Goal: Task Accomplishment & Management: Use online tool/utility

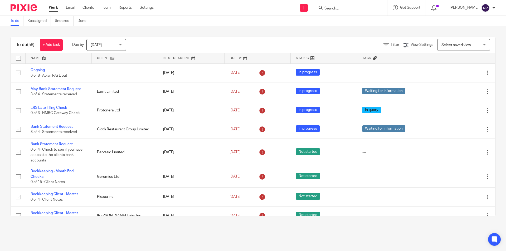
click at [325, 8] on input "Search" at bounding box center [347, 8] width 47 height 5
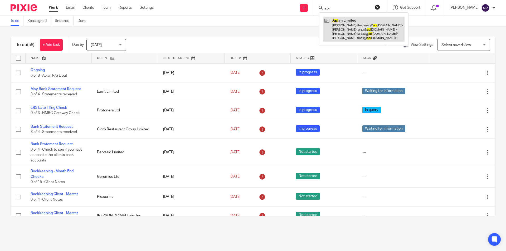
type input "api"
click at [348, 25] on link at bounding box center [364, 29] width 82 height 25
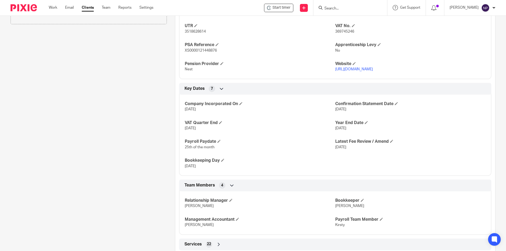
scroll to position [317, 0]
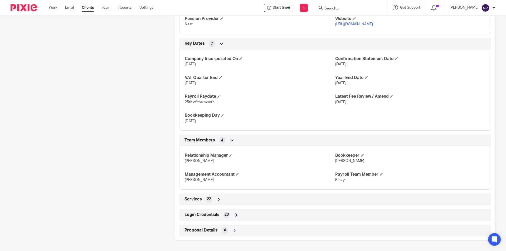
click at [249, 220] on div "Login Credentials 20" at bounding box center [335, 215] width 312 height 12
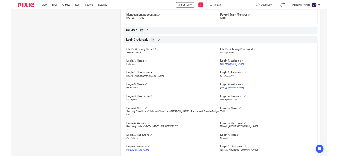
scroll to position [512, 0]
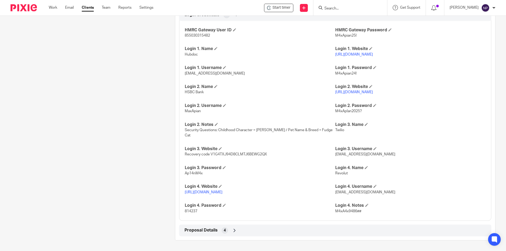
click at [193, 212] on span "814237" at bounding box center [191, 212] width 13 height 4
click at [315, 208] on h4 "Login 4. Password" at bounding box center [260, 206] width 151 height 6
click at [223, 191] on link "https://business.revolut.com/overview" at bounding box center [204, 193] width 38 height 4
click at [192, 216] on div "HMRC Gateway User ID 855030315482 HMRC Gateway Password M4xApian25! Login 1. Na…" at bounding box center [335, 119] width 312 height 204
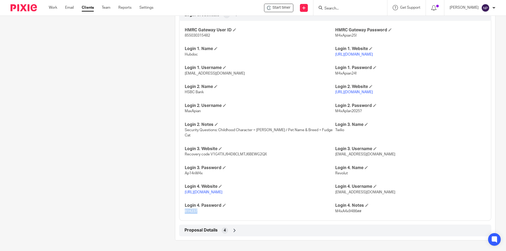
click at [192, 216] on div "HMRC Gateway User ID 855030315482 HMRC Gateway Password M4xApian25! Login 1. Na…" at bounding box center [335, 119] width 312 height 204
click at [190, 210] on span "814237" at bounding box center [191, 212] width 13 height 4
copy span "814237"
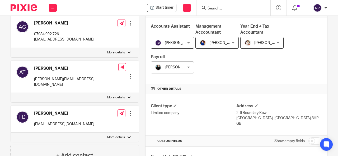
scroll to position [36, 0]
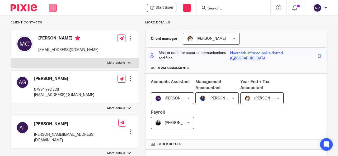
click at [54, 7] on icon at bounding box center [52, 7] width 3 height 3
click at [229, 7] on input "Search" at bounding box center [230, 8] width 47 height 5
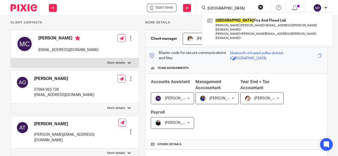
type input "oxford"
click at [242, 15] on div "Oxford Fire And Flood Ltd Desmond William Patrick Oconnor < des.oconnor@revival…" at bounding box center [266, 28] width 131 height 33
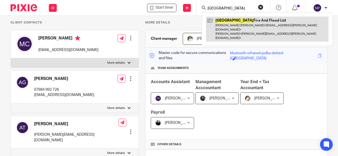
click at [243, 21] on link at bounding box center [267, 29] width 122 height 25
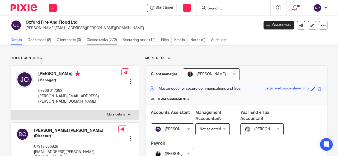
click at [109, 38] on link "Closed tasks (272)" at bounding box center [102, 40] width 33 height 10
click at [110, 41] on link "Closed tasks (272)" at bounding box center [102, 40] width 33 height 10
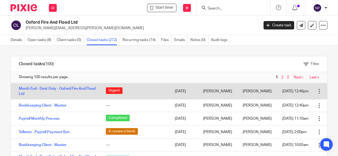
scroll to position [264, 0]
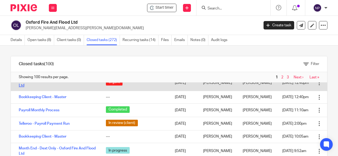
click at [52, 88] on link "Month End - Dext Only - Oxford Fire And Flood Ltd" at bounding box center [57, 83] width 77 height 9
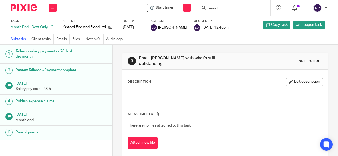
scroll to position [50, 0]
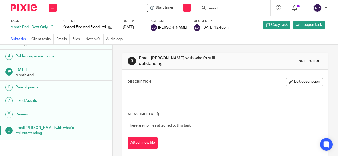
click at [70, 114] on h1 "Review" at bounding box center [46, 115] width 61 height 8
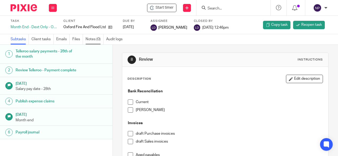
click at [97, 41] on link "Notes (0)" at bounding box center [94, 39] width 18 height 10
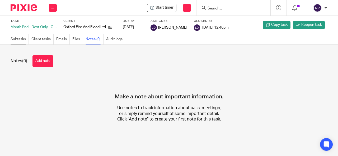
click at [20, 41] on link "Subtasks" at bounding box center [20, 39] width 18 height 10
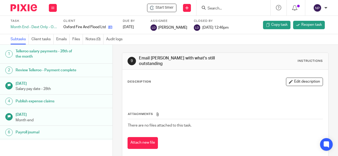
click at [108, 28] on link at bounding box center [108, 27] width 7 height 5
